Goal: Task Accomplishment & Management: Use online tool/utility

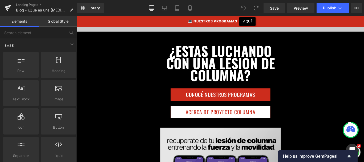
scroll to position [2856, 0]
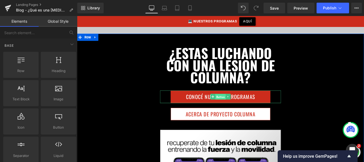
click at [236, 104] on span "Button" at bounding box center [239, 107] width 12 height 6
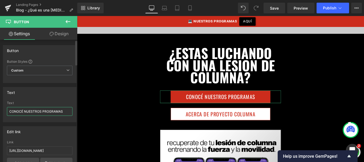
drag, startPoint x: 25, startPoint y: 112, endPoint x: 0, endPoint y: 110, distance: 24.6
click at [0, 110] on div "Text CONOCÉ NUESTROS PROGRAMAS Text CONOCÉ NUESTROS PROGRAMAS" at bounding box center [40, 102] width 80 height 39
type input "NUESTROS PROGRAMAS"
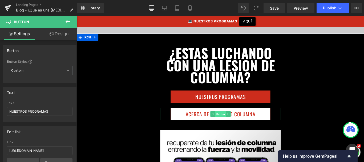
click at [233, 123] on span "Button" at bounding box center [239, 126] width 12 height 6
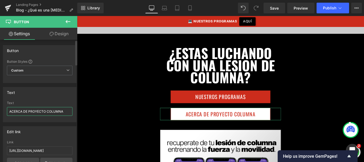
drag, startPoint x: 28, startPoint y: 109, endPoint x: 1, endPoint y: 108, distance: 27.2
click at [1, 108] on div "Text ACERCA DE PROYECTO COLUMNA Text ACERCA DE PROYECTO COLUMNA" at bounding box center [40, 102] width 80 height 39
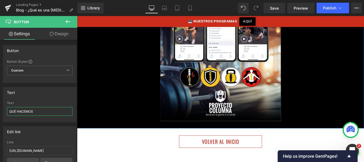
scroll to position [3036, 0]
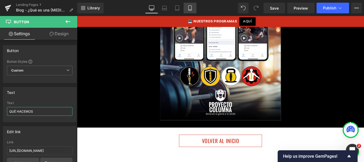
type input "QUÉ HACEMOS"
click at [187, 11] on link "Mobile" at bounding box center [190, 8] width 13 height 11
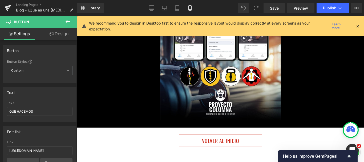
type input "100"
type input "90"
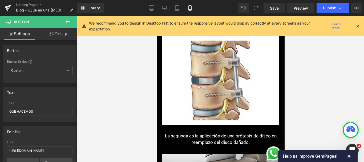
scroll to position [3976, 0]
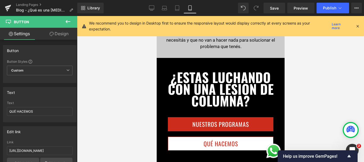
click at [358, 26] on icon at bounding box center [358, 26] width 5 height 5
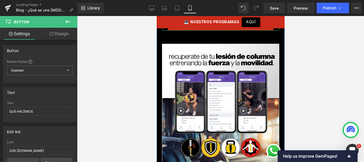
scroll to position [4115, 0]
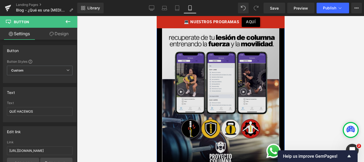
click at [219, 94] on img at bounding box center [220, 98] width 117 height 147
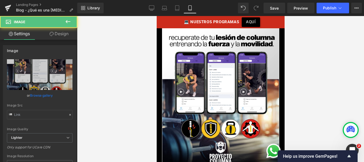
type input "[URL][DOMAIN_NAME]"
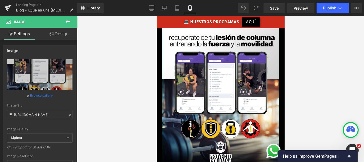
click at [63, 36] on link "Design" at bounding box center [59, 34] width 39 height 12
click at [0, 0] on div "Spacing" at bounding box center [0, 0] width 0 height 0
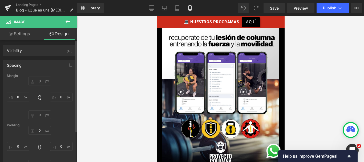
type input "30"
type input "0"
type input "30"
type input "0"
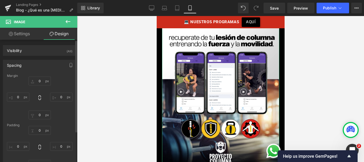
type input "0"
click at [37, 116] on input "30" at bounding box center [40, 114] width 22 height 9
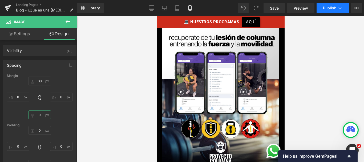
type input "0"
click at [339, 7] on icon at bounding box center [340, 7] width 5 height 5
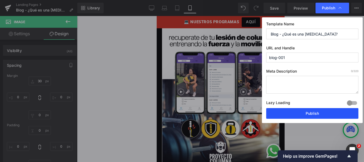
click at [291, 114] on button "Publish" at bounding box center [313, 113] width 92 height 11
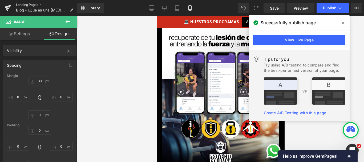
click at [30, 4] on link "Landing Pages" at bounding box center [46, 5] width 61 height 4
